Goal: Task Accomplishment & Management: Use online tool/utility

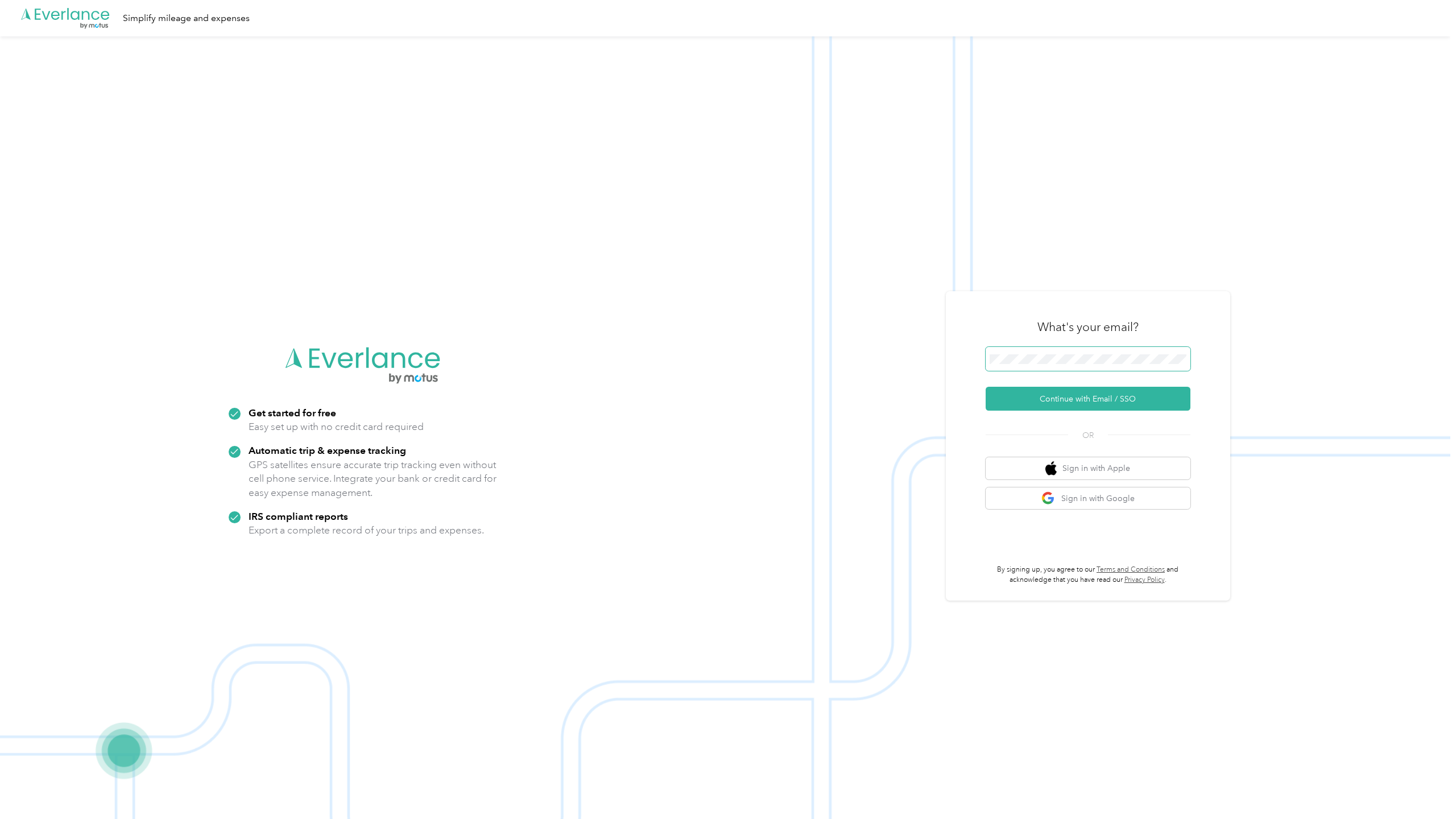
click at [1061, 365] on span at bounding box center [1088, 359] width 205 height 24
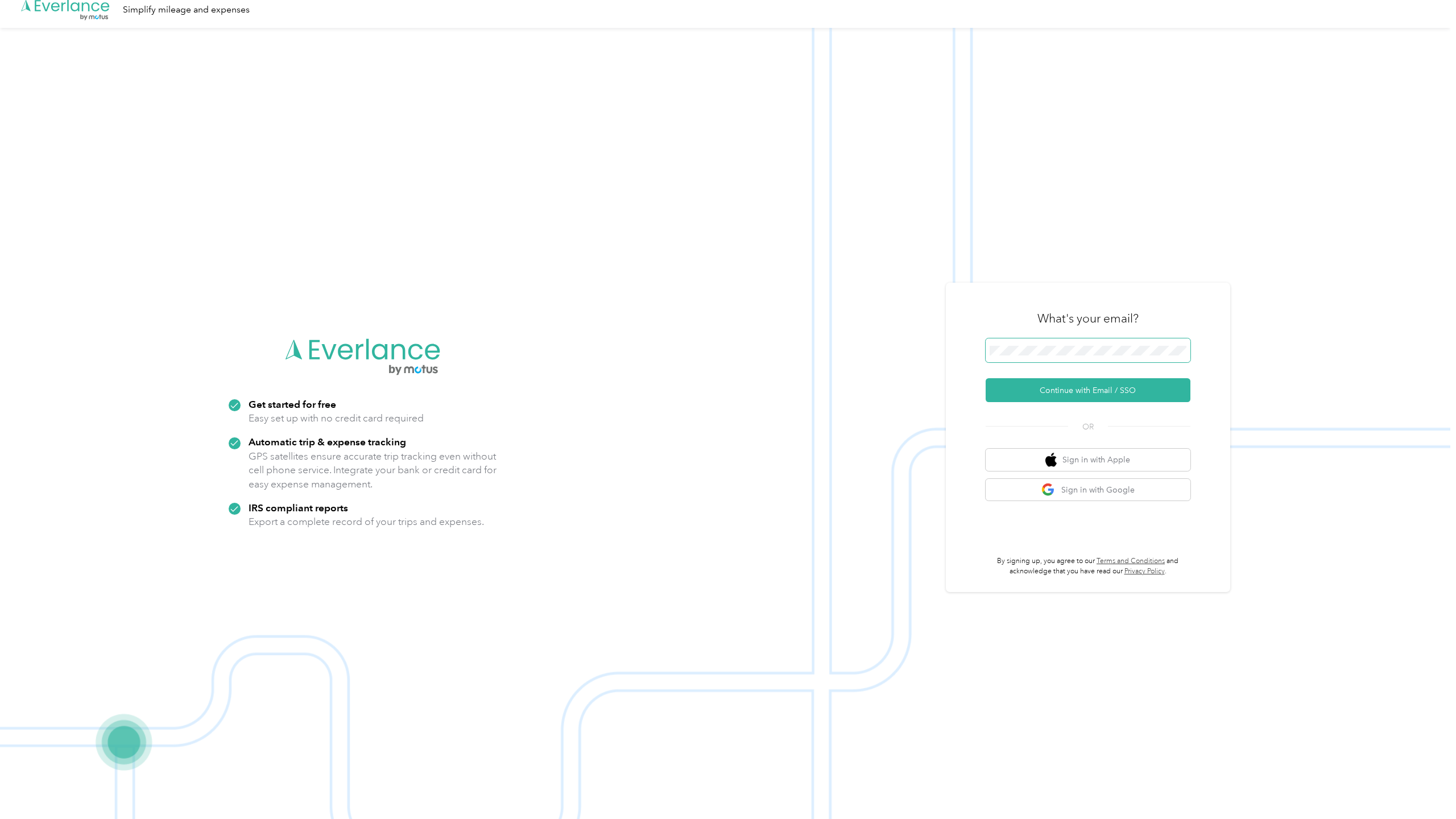
scroll to position [7, 0]
click at [1049, 393] on button "Continue with Email / SSO" at bounding box center [1088, 391] width 205 height 24
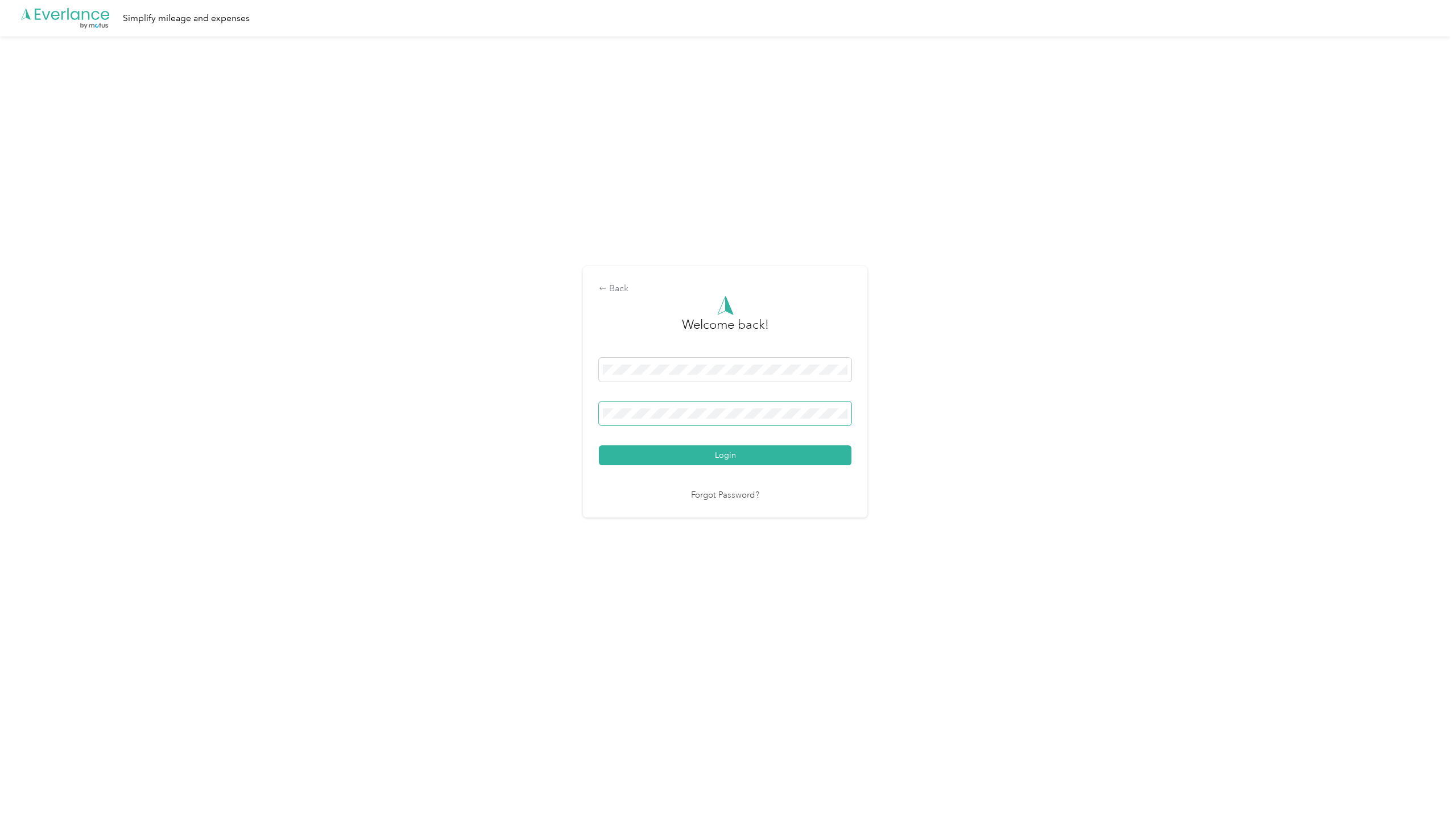
click at [680, 421] on span at bounding box center [725, 413] width 252 height 24
click at [598, 445] on button "Login" at bounding box center [725, 455] width 252 height 20
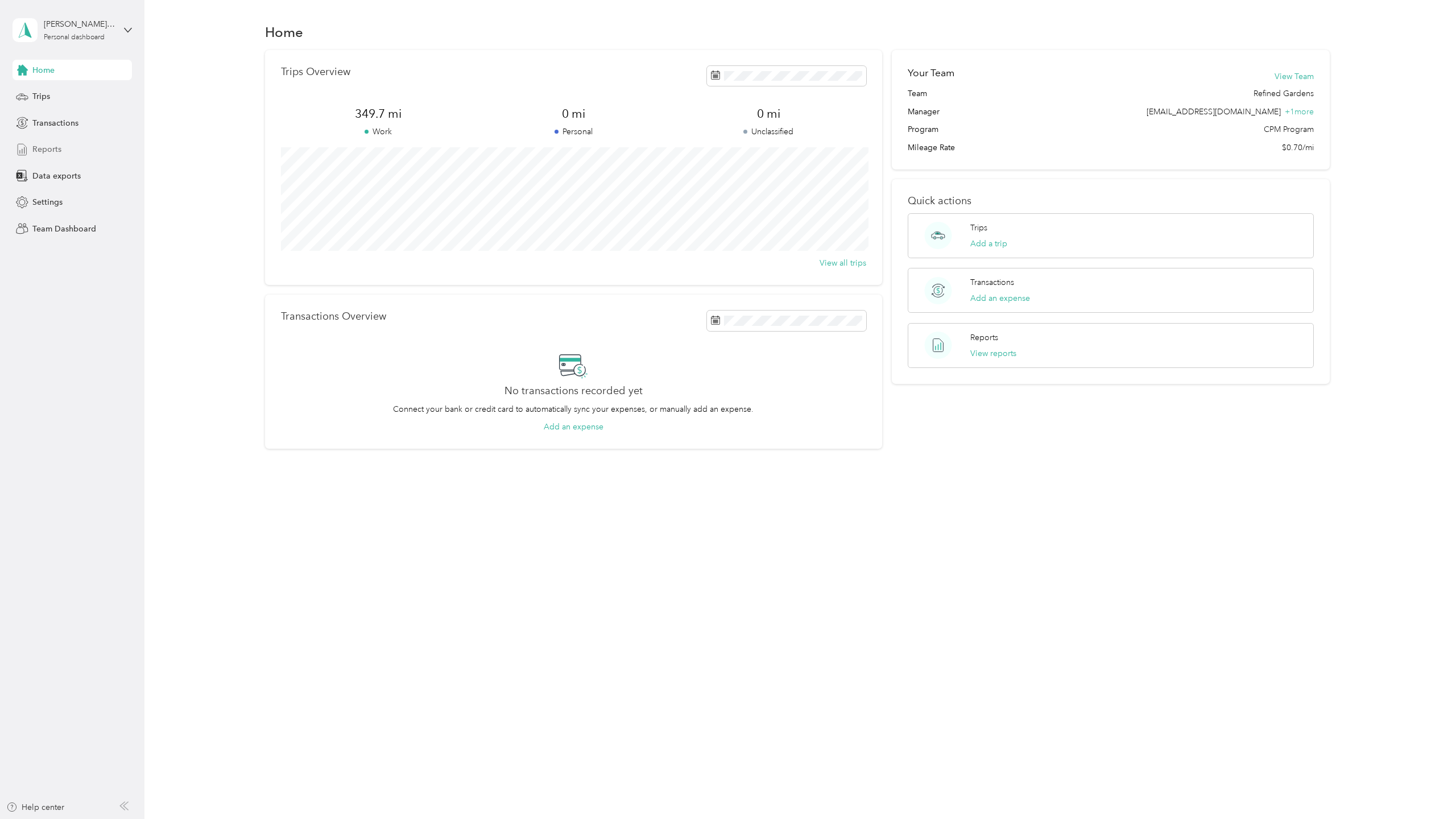
click at [38, 153] on span "Reports" at bounding box center [46, 149] width 29 height 12
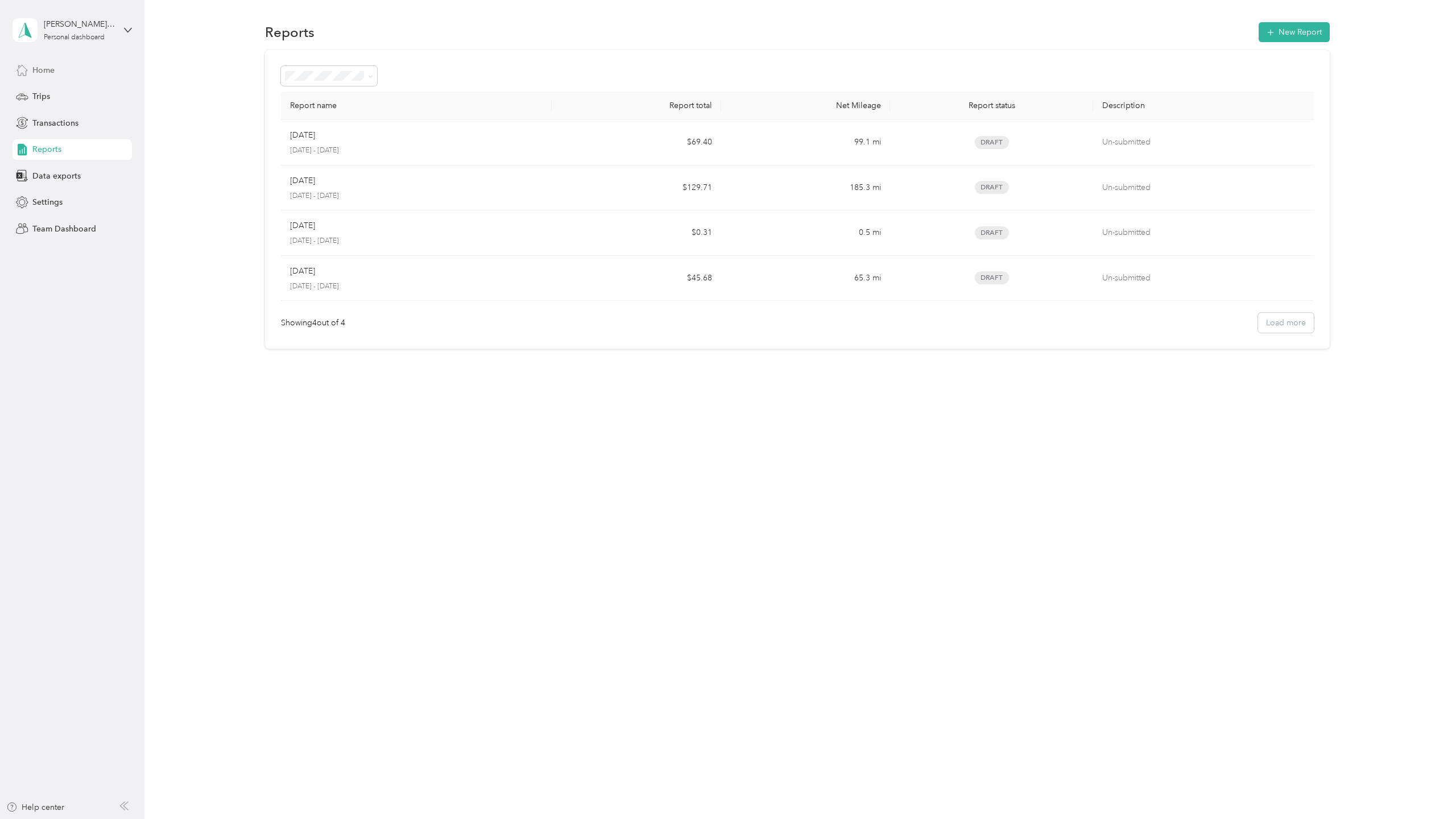
click at [43, 68] on span "Home" at bounding box center [43, 70] width 22 height 12
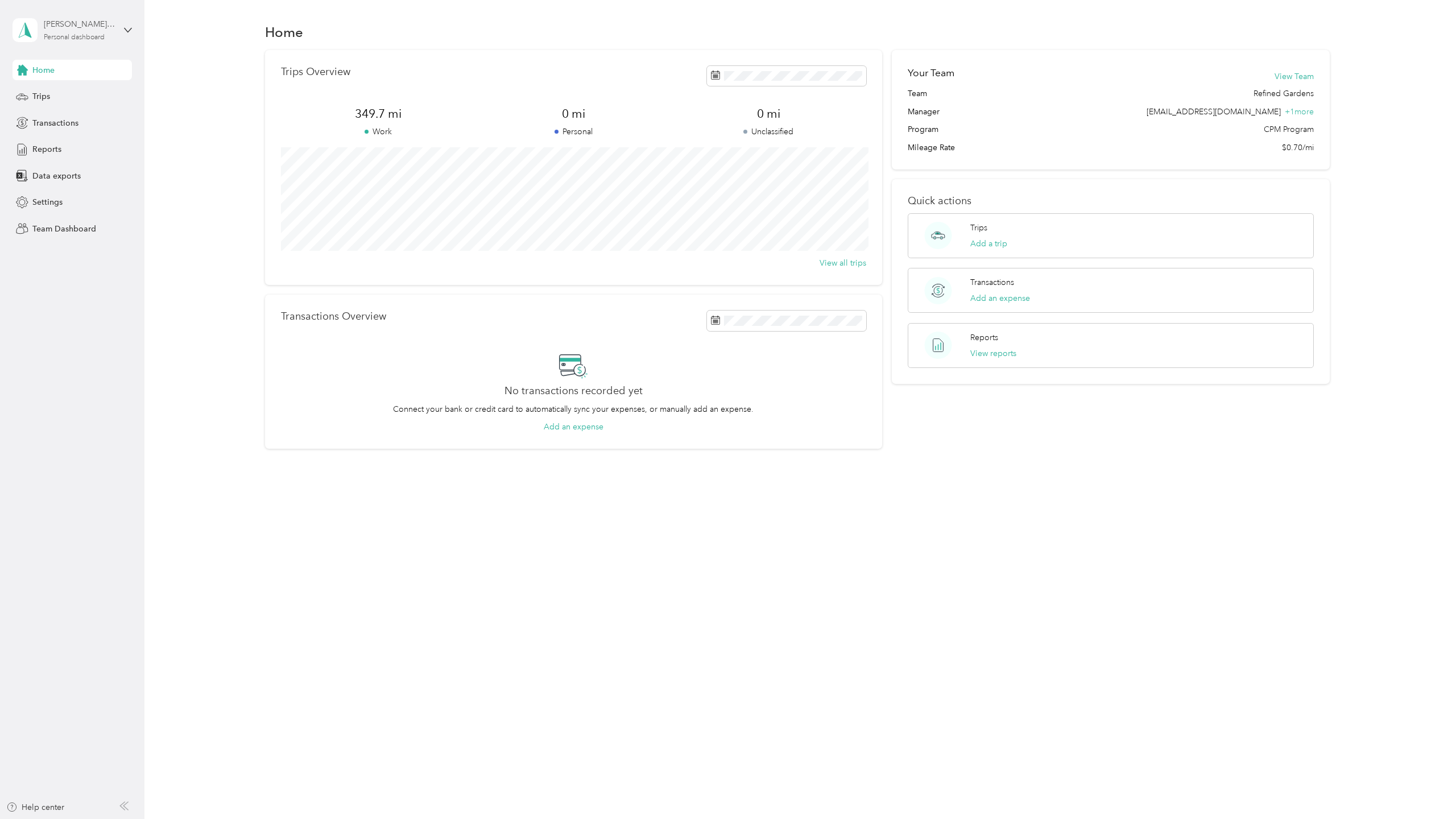
click at [88, 27] on div "[PERSON_NAME][EMAIL_ADDRESS][DOMAIN_NAME]" at bounding box center [79, 24] width 71 height 12
click at [85, 95] on div "Team dashboard" at bounding box center [165, 94] width 288 height 20
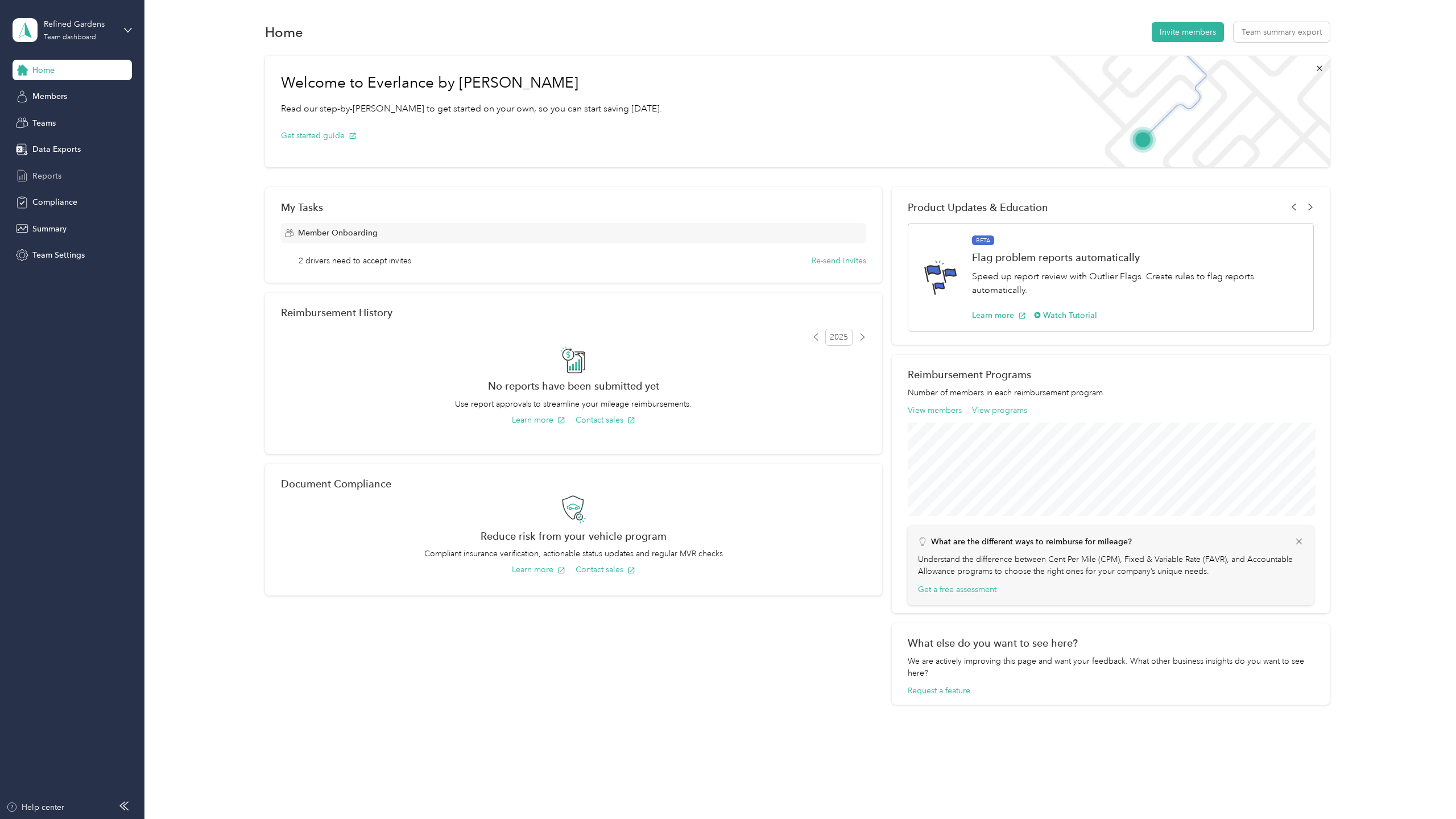
click at [45, 179] on span "Reports" at bounding box center [46, 175] width 29 height 12
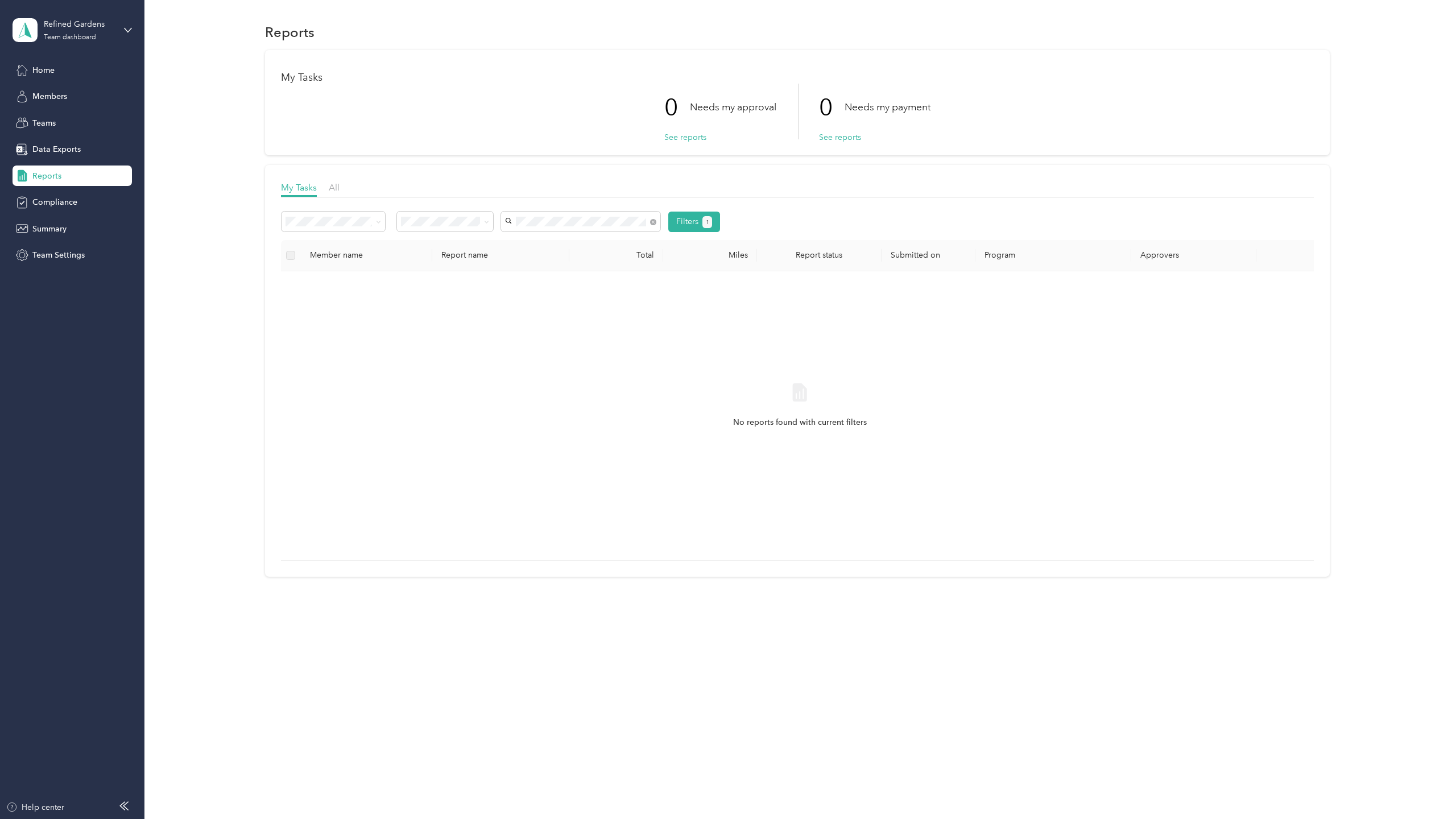
click at [644, 352] on div "No reports found with current filters" at bounding box center [799, 415] width 1019 height 271
click at [62, 150] on span "Data Exports" at bounding box center [56, 149] width 48 height 12
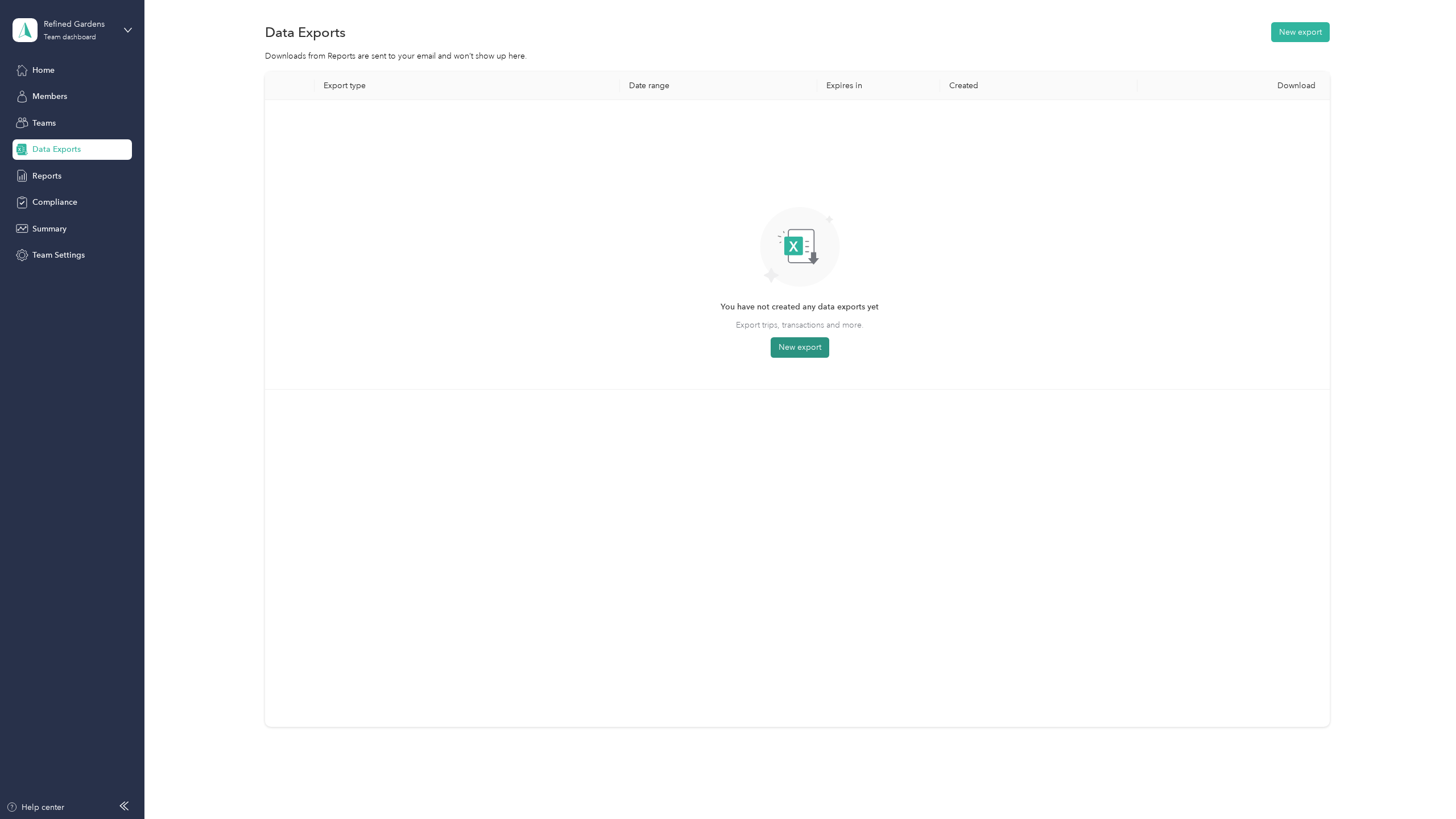
click at [806, 347] on button "New export" at bounding box center [799, 347] width 58 height 21
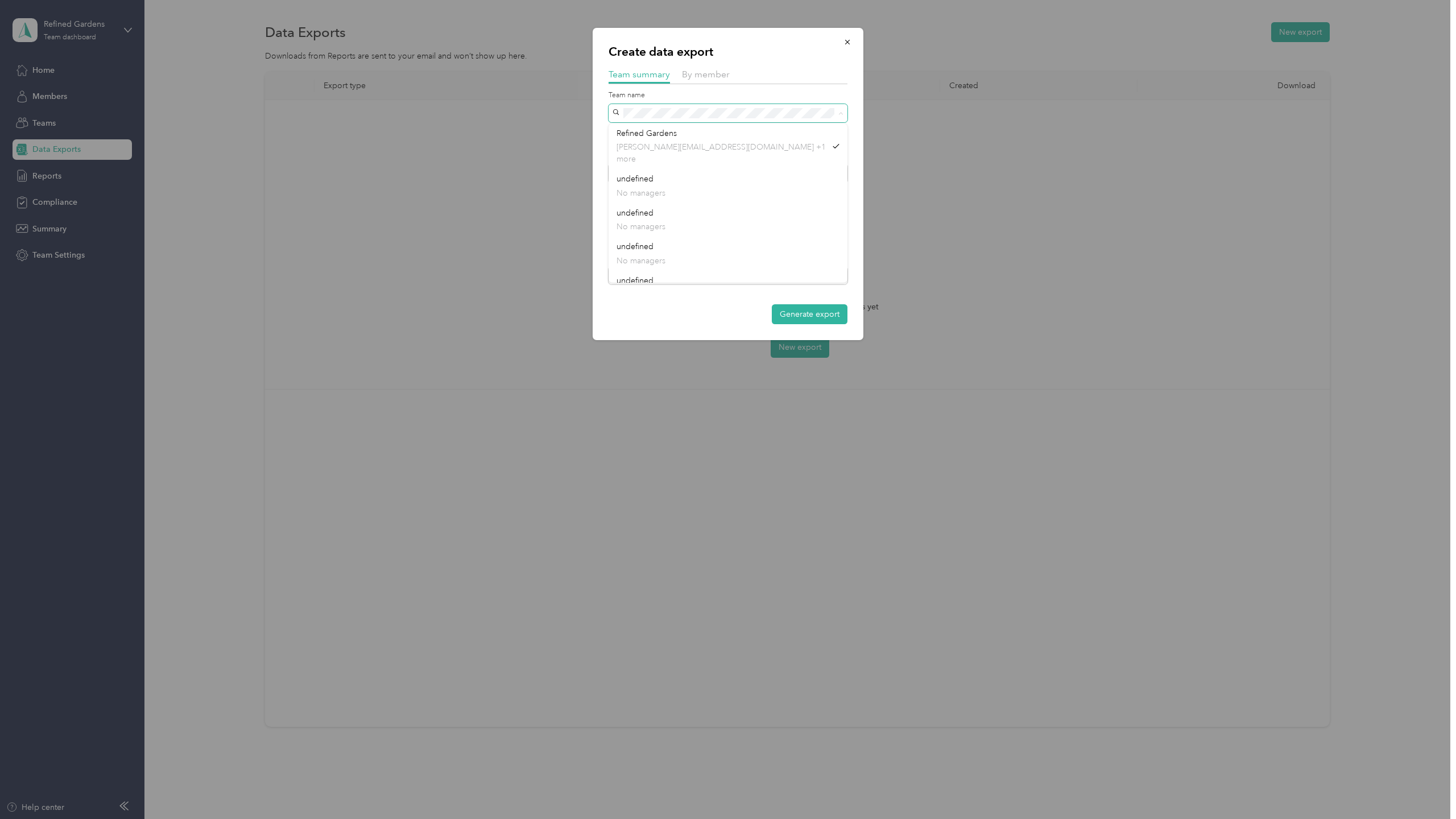
click at [577, 818] on div "Create data export Team summary By member Team name Include direct team members…" at bounding box center [725, 819] width 1450 height 0
click at [720, 95] on label "Team name" at bounding box center [728, 96] width 239 height 10
click at [595, 105] on div "Create data export Team summary By member Team name Include direct team members…" at bounding box center [728, 183] width 271 height 312
click at [696, 107] on span at bounding box center [728, 113] width 239 height 18
click at [701, 131] on div "Refined Gardens [PERSON_NAME][EMAIL_ADDRESS][DOMAIN_NAME] +1 more" at bounding box center [721, 146] width 210 height 38
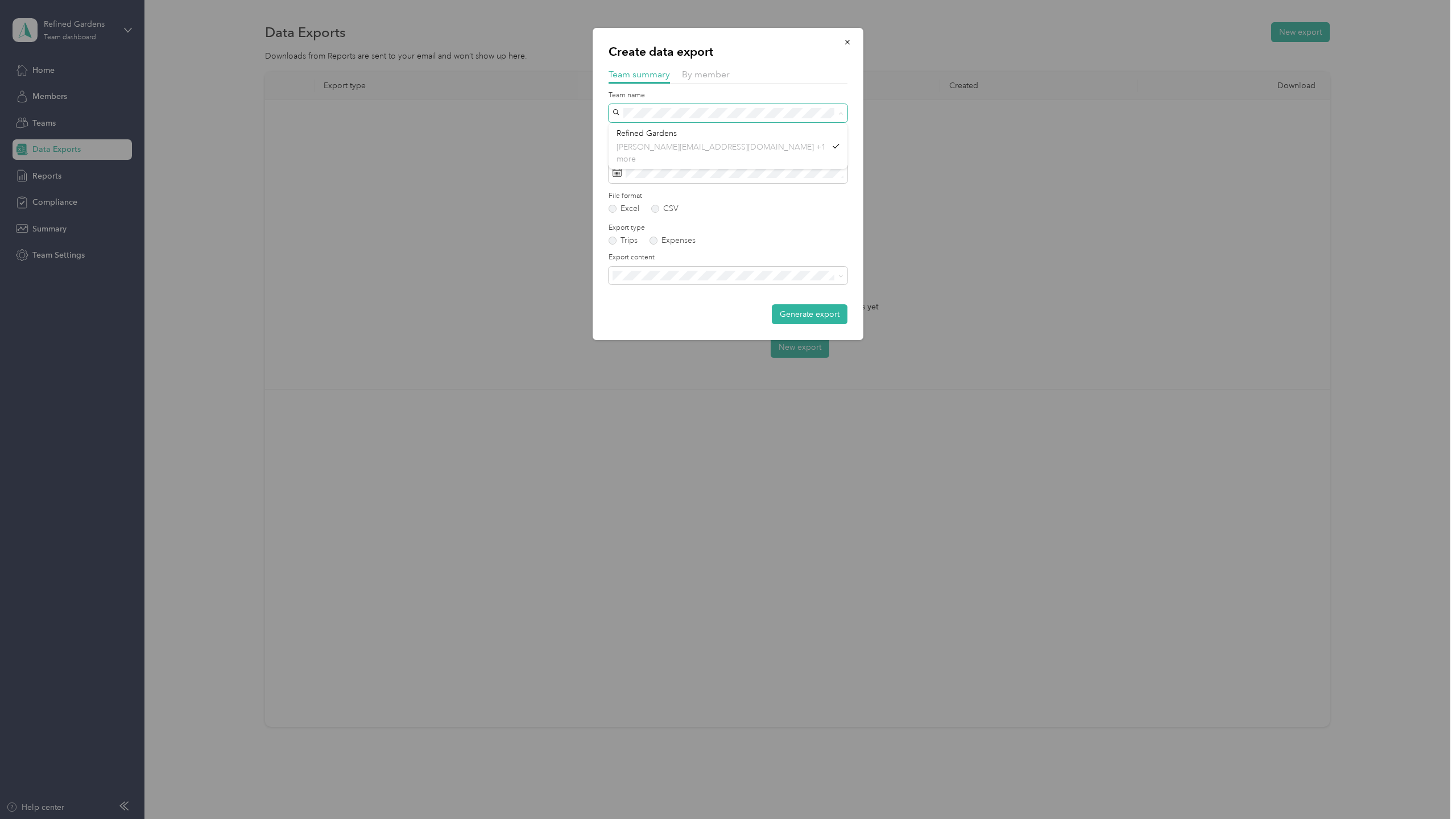
click at [630, 106] on span at bounding box center [728, 113] width 239 height 18
click at [719, 72] on span "By member" at bounding box center [706, 74] width 47 height 11
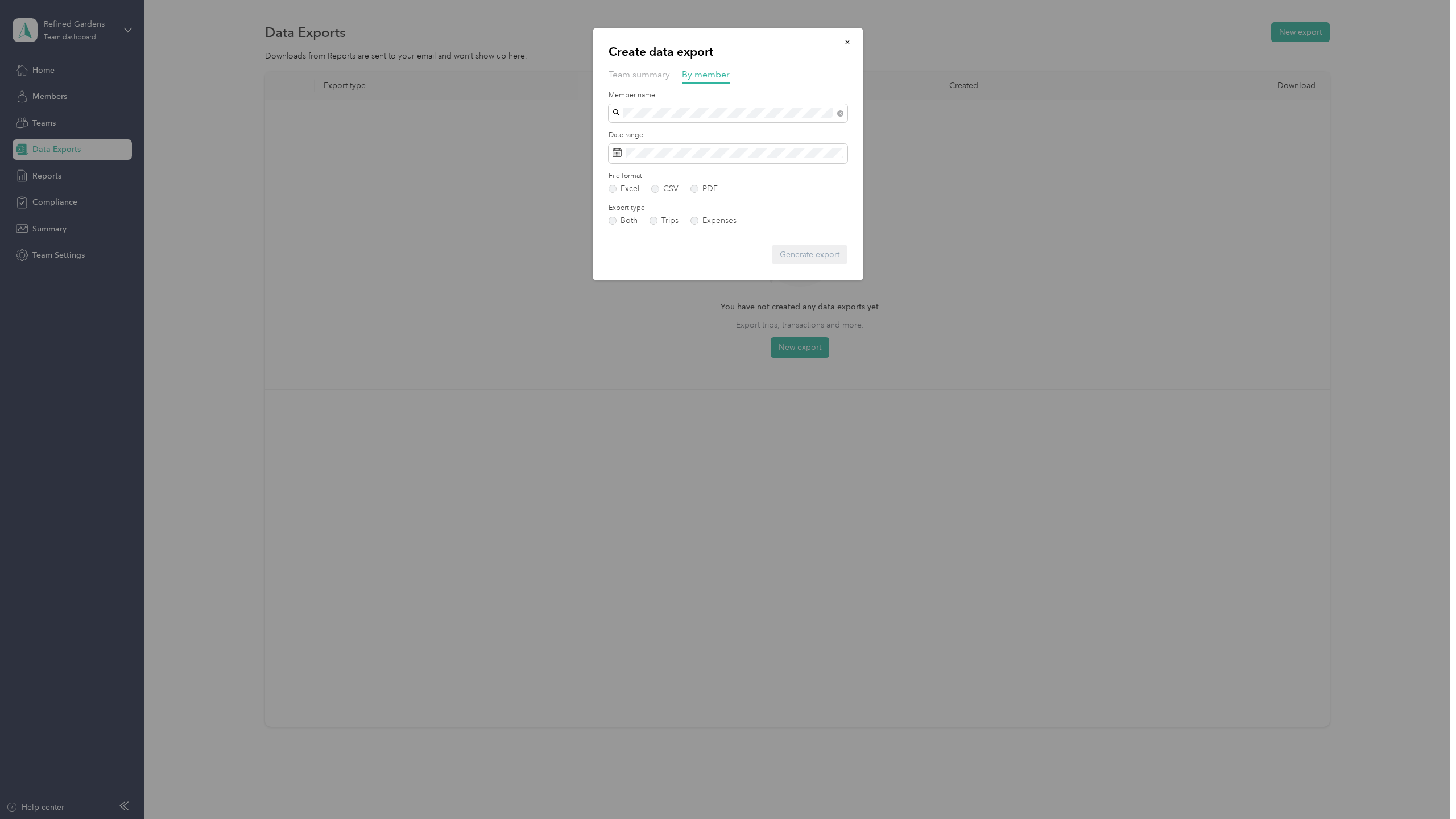
click at [660, 130] on span "[EMAIL_ADDRESS][DOMAIN_NAME]" at bounding box center [683, 133] width 134 height 10
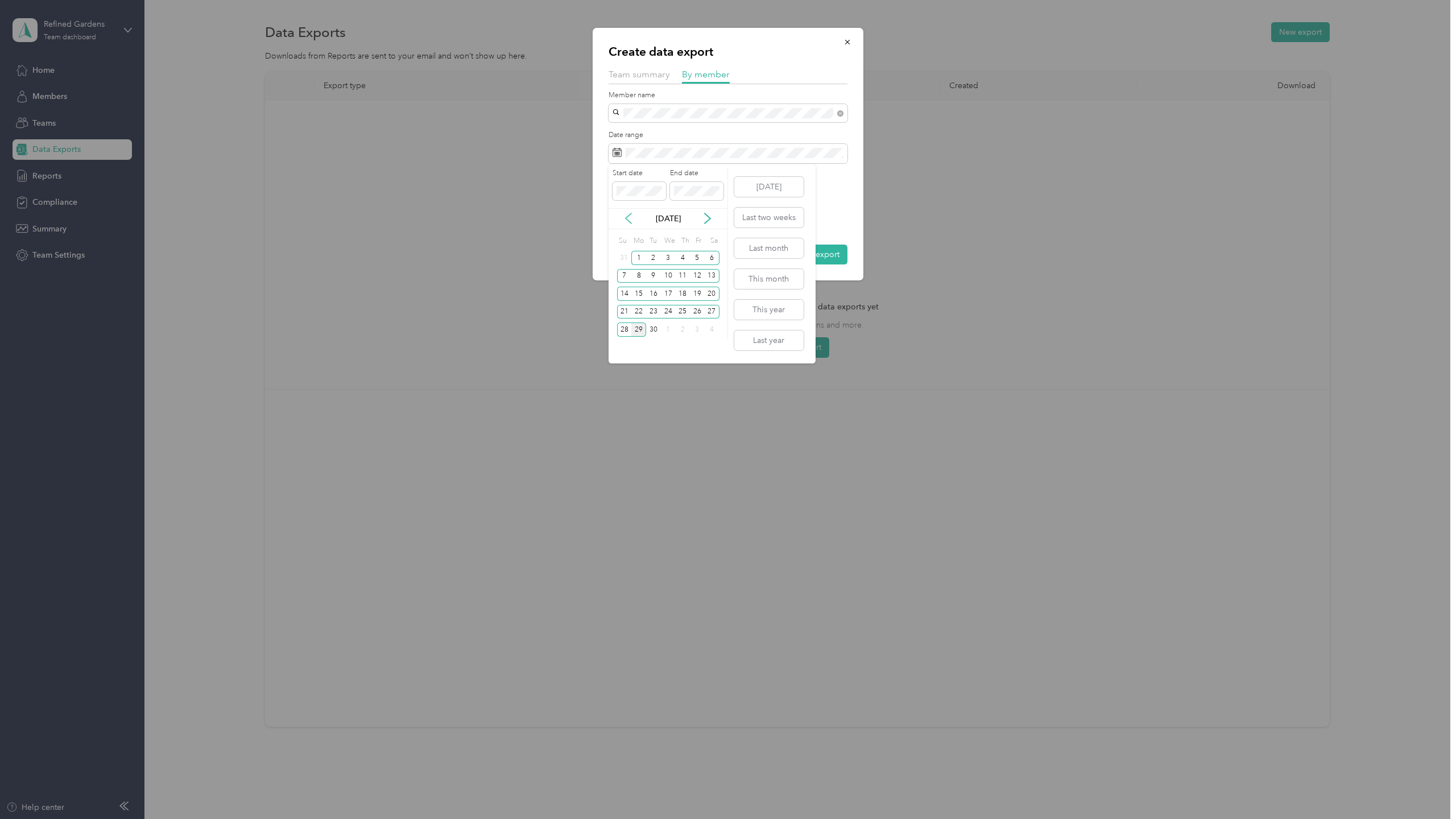
click at [633, 219] on icon at bounding box center [629, 219] width 12 height 12
click at [632, 217] on icon at bounding box center [629, 219] width 12 height 12
click at [627, 215] on icon at bounding box center [629, 219] width 12 height 12
click at [639, 294] on div "16" at bounding box center [638, 294] width 15 height 14
click at [704, 216] on icon at bounding box center [708, 219] width 12 height 12
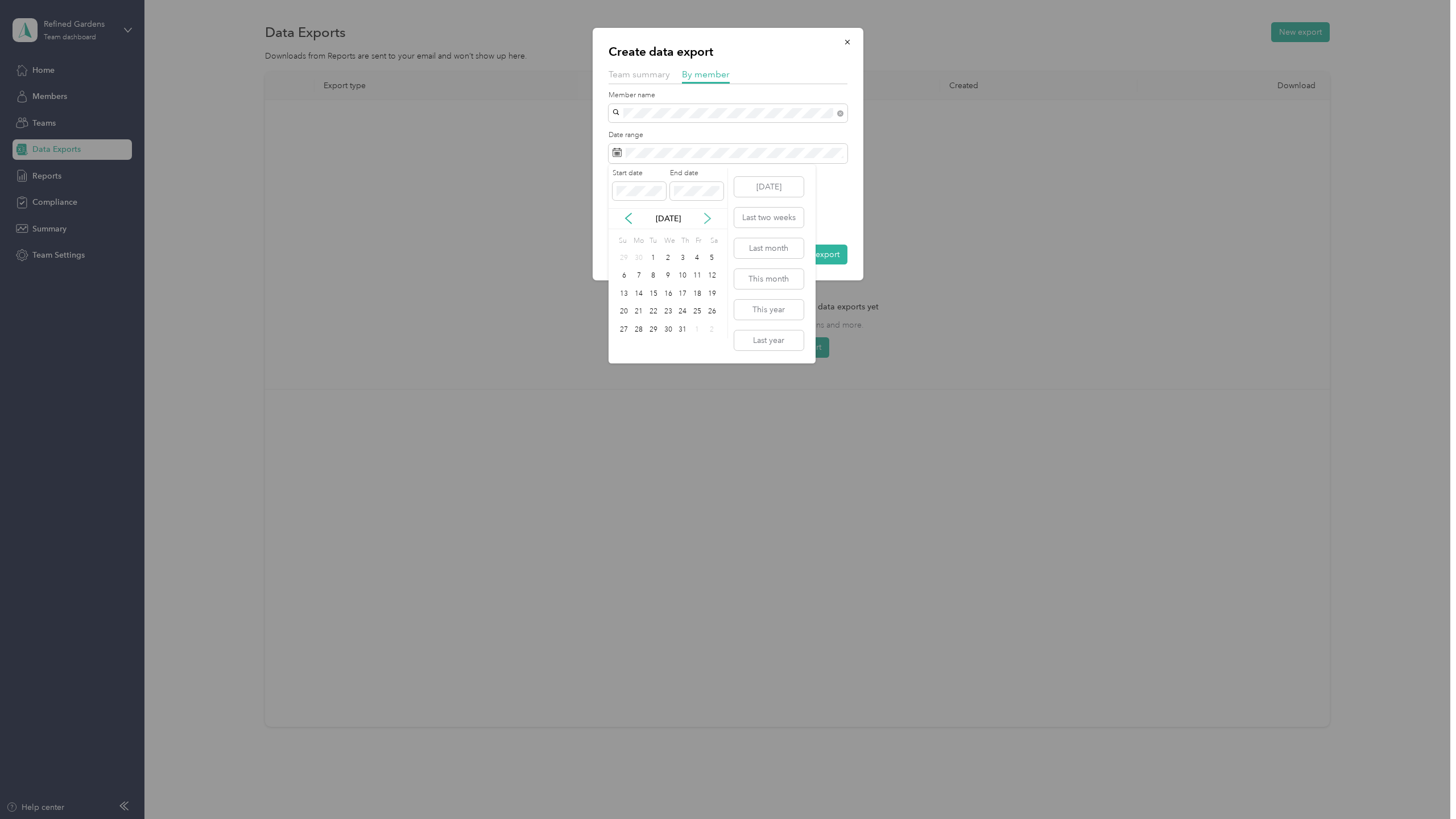
click at [706, 216] on icon at bounding box center [708, 219] width 12 height 12
click at [625, 257] on div "31" at bounding box center [624, 257] width 15 height 14
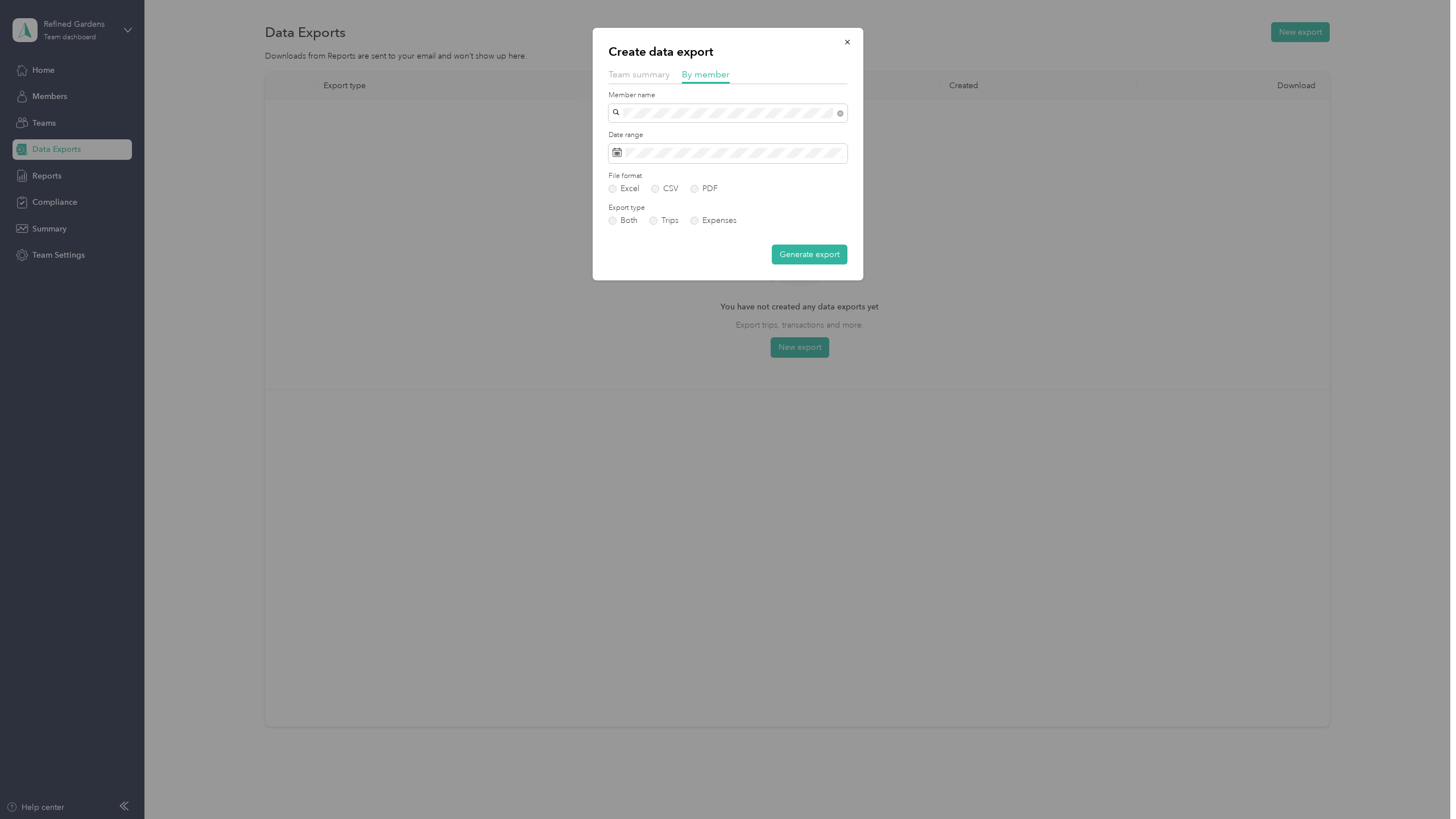
click at [731, 189] on div "Excel CSV PDF" at bounding box center [728, 188] width 239 height 8
click at [617, 220] on label "Both" at bounding box center [622, 221] width 29 height 8
click at [802, 254] on button "Generate export" at bounding box center [809, 254] width 76 height 20
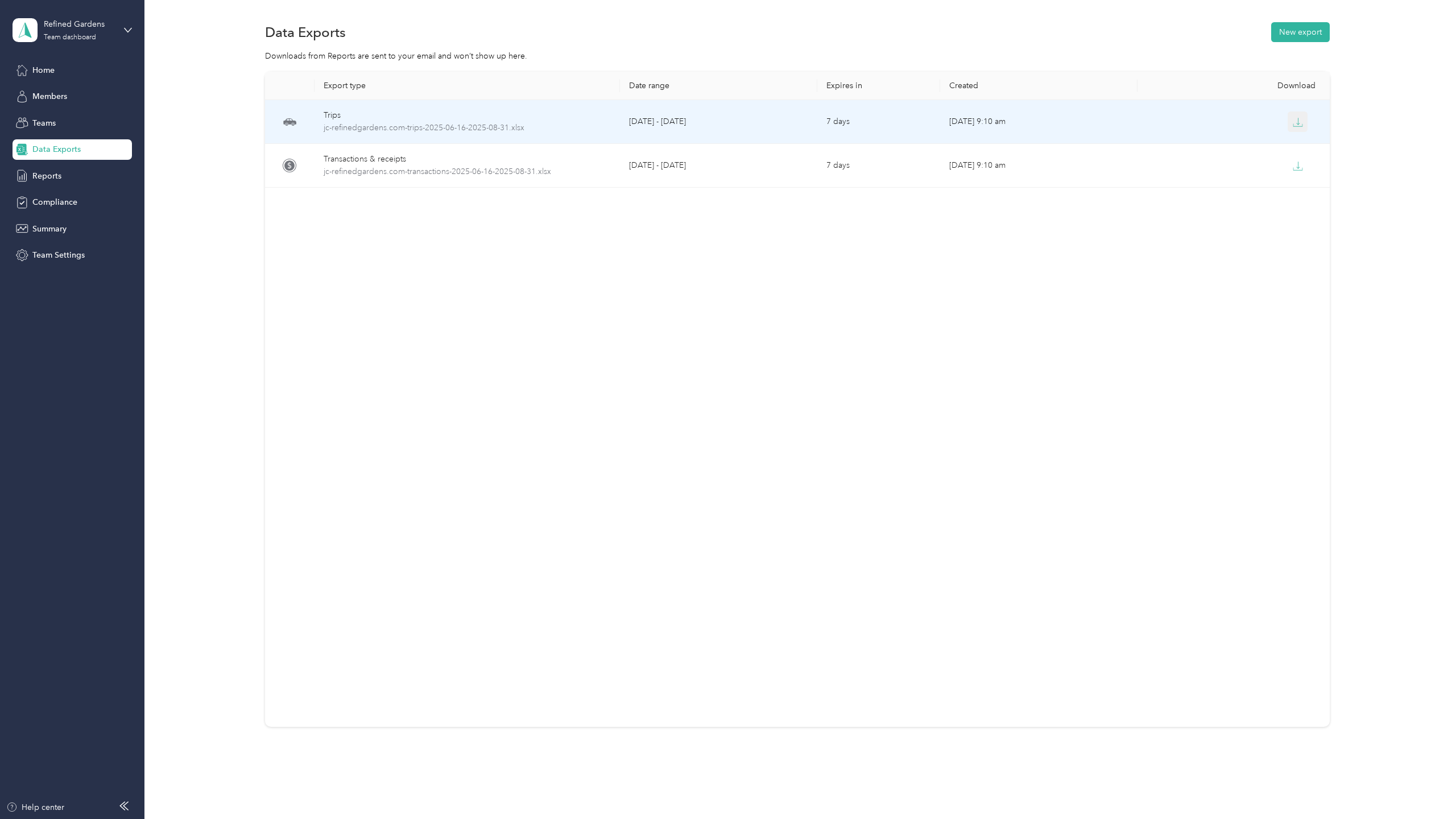
click at [1297, 124] on icon "button" at bounding box center [1296, 120] width 3 height 7
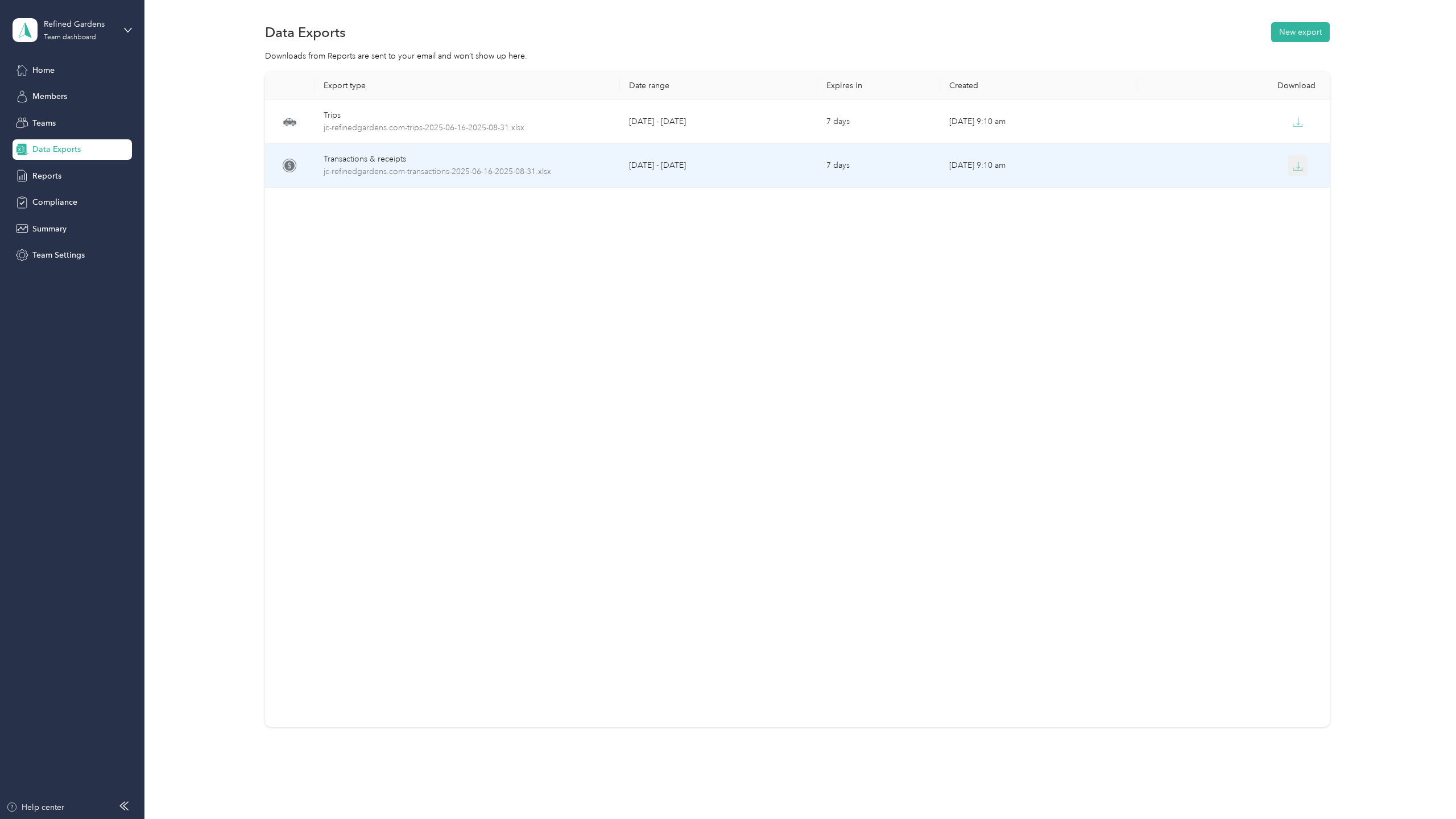
click at [1291, 167] on button "button" at bounding box center [1297, 165] width 21 height 21
